Goal: Transaction & Acquisition: Download file/media

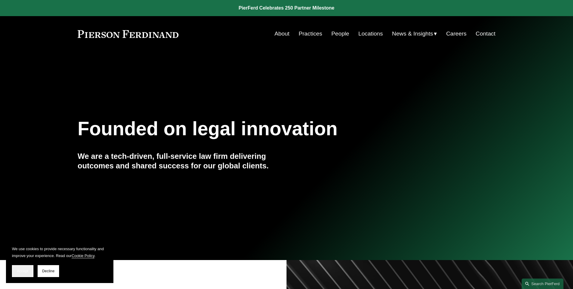
click at [22, 269] on span "Accept" at bounding box center [22, 271] width 11 height 4
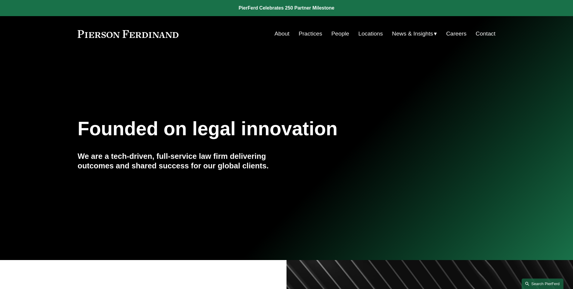
click at [534, 281] on link "Search this site" at bounding box center [543, 284] width 42 height 10
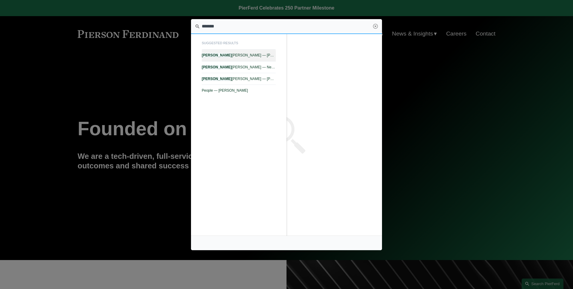
click at [257, 56] on span "[PERSON_NAME] [PERSON_NAME] — [PERSON_NAME]" at bounding box center [239, 55] width 74 height 4
type input "*******"
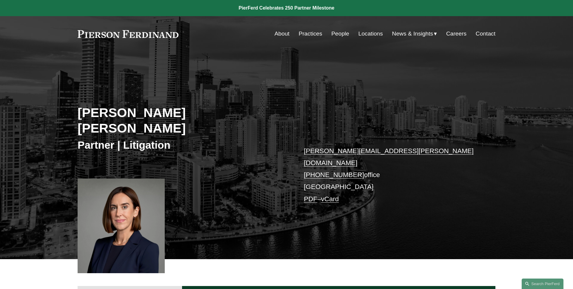
click at [310, 195] on link "PDF" at bounding box center [310, 198] width 13 height 7
click at [195, 61] on div "Kristin Drecktrah Paz Partner | Litigation kristin.paz@pierferd.com +1.786.598.…" at bounding box center [286, 156] width 573 height 208
